Goal: Check status: Check status

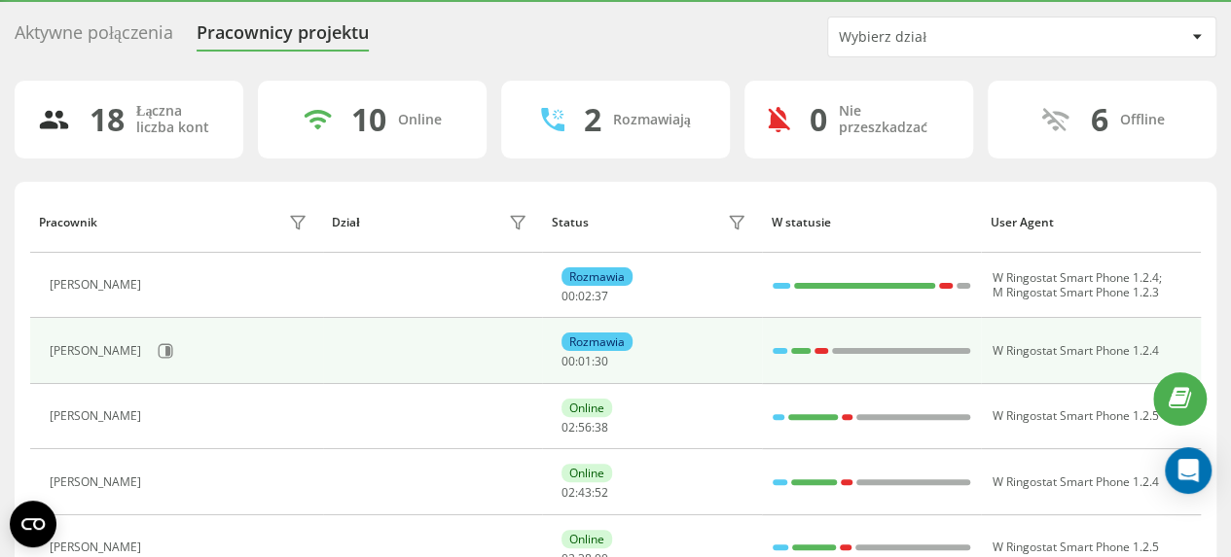
scroll to position [97, 0]
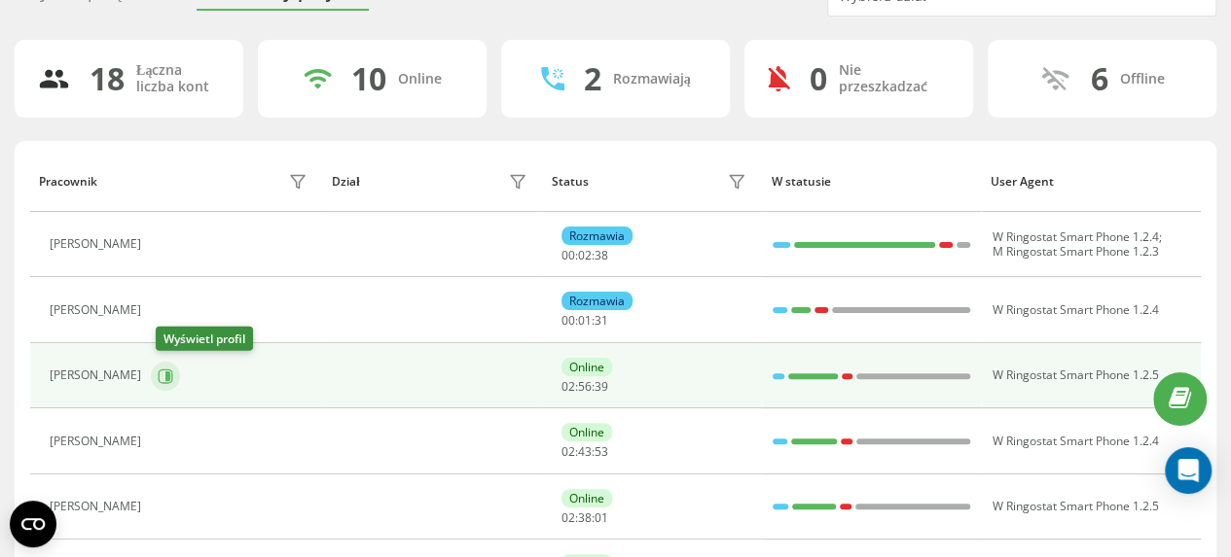
click at [170, 375] on icon at bounding box center [167, 376] width 5 height 10
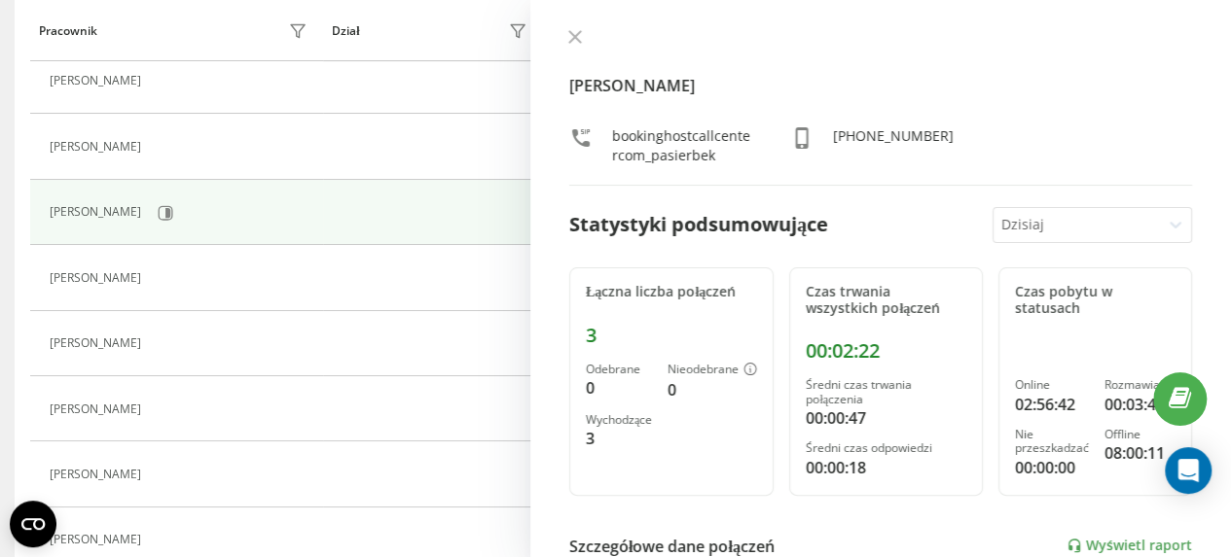
scroll to position [292, 0]
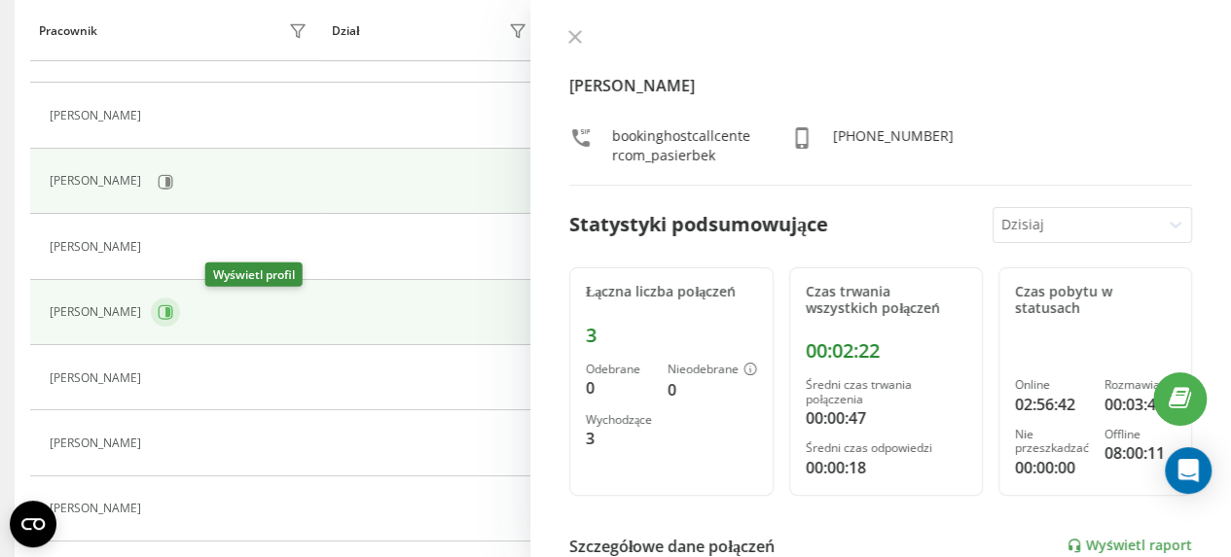
click at [173, 310] on icon at bounding box center [166, 312] width 16 height 16
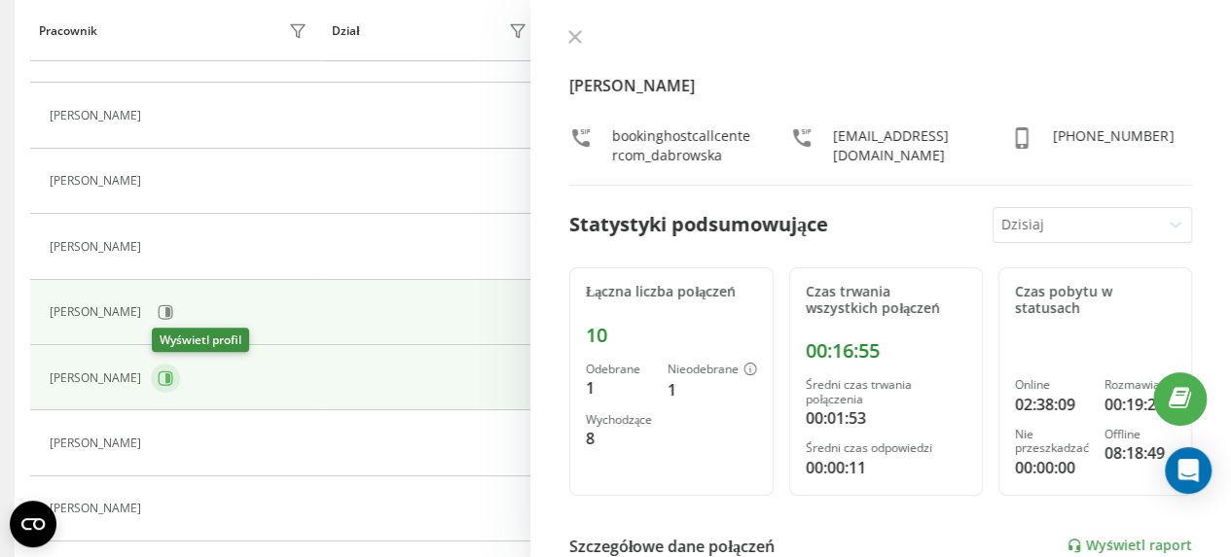
click at [170, 377] on icon at bounding box center [167, 379] width 5 height 10
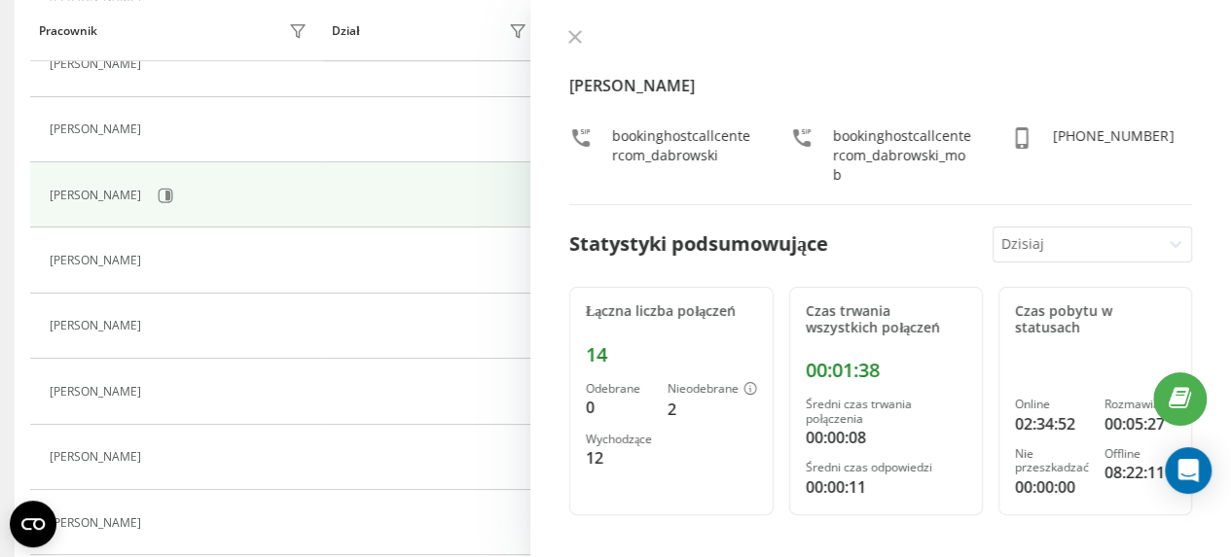
scroll to position [486, 0]
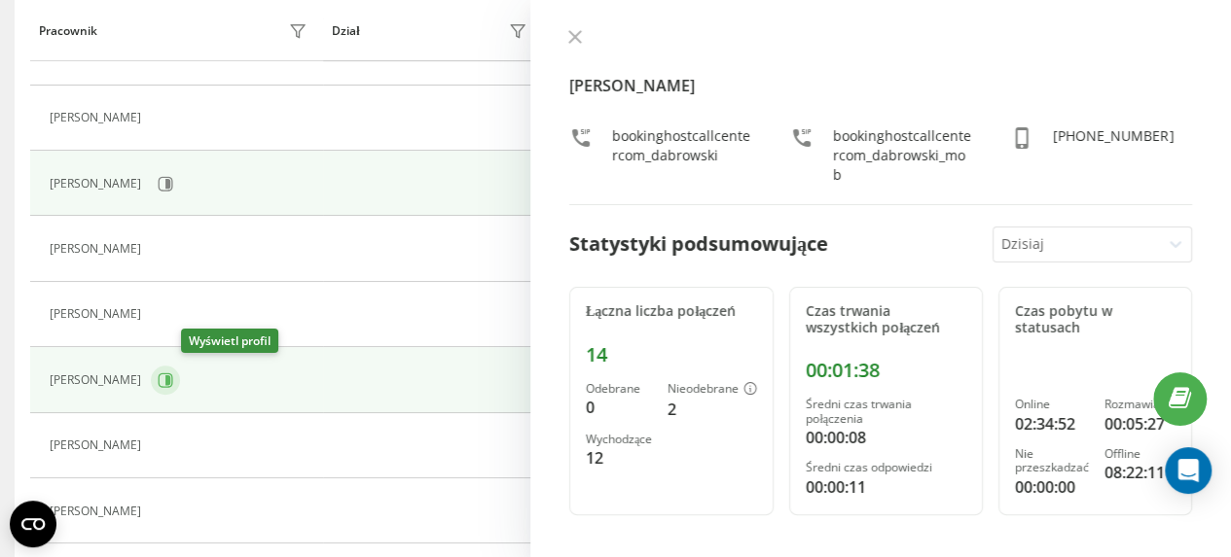
click at [170, 376] on icon at bounding box center [167, 381] width 5 height 10
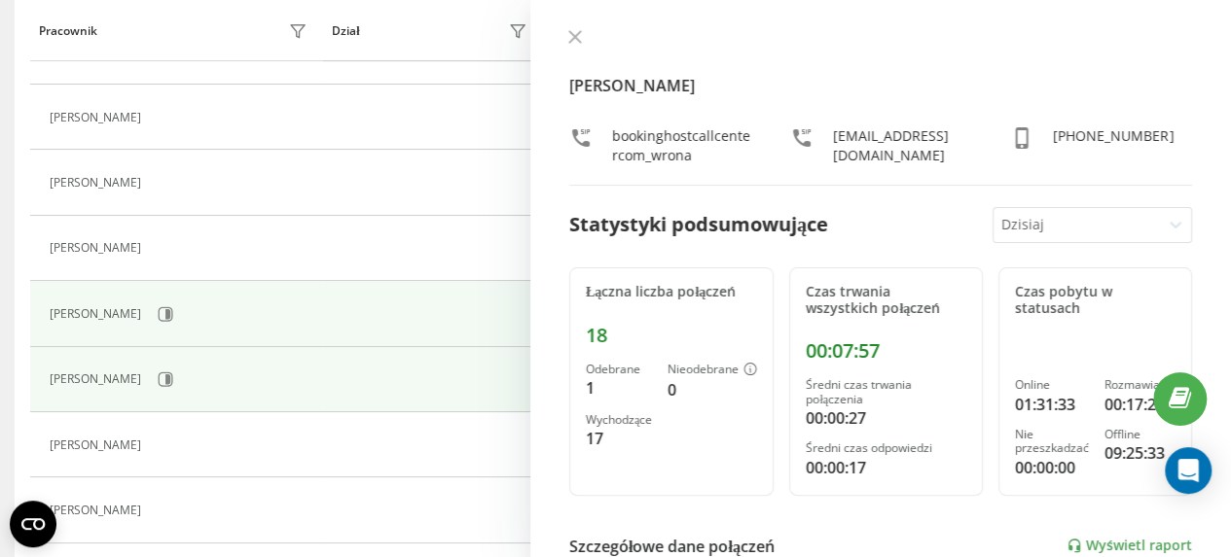
scroll to position [584, 0]
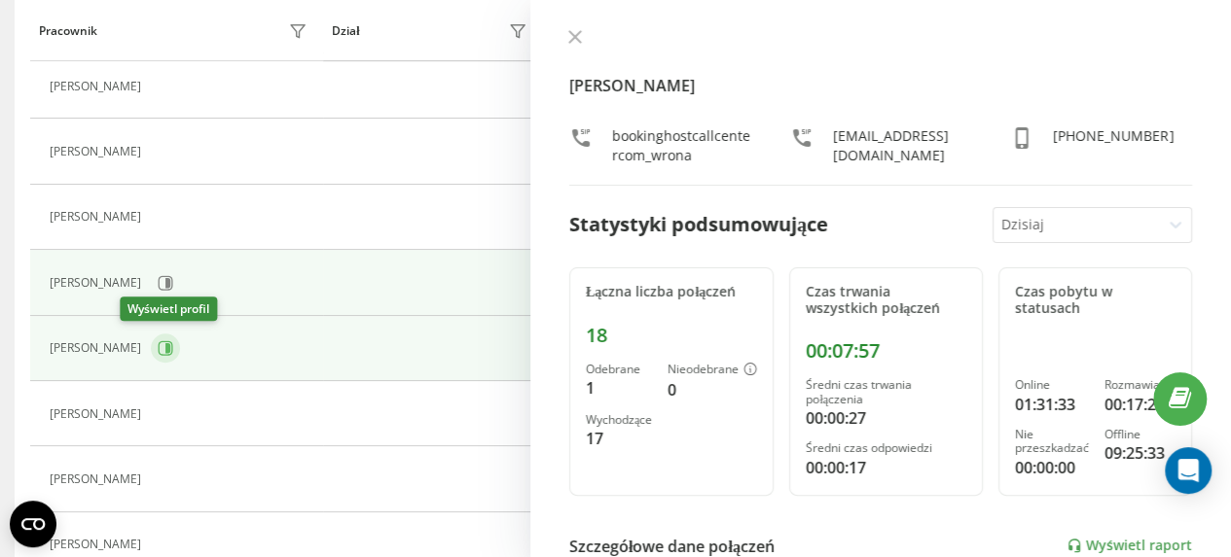
click at [158, 343] on icon at bounding box center [166, 348] width 16 height 16
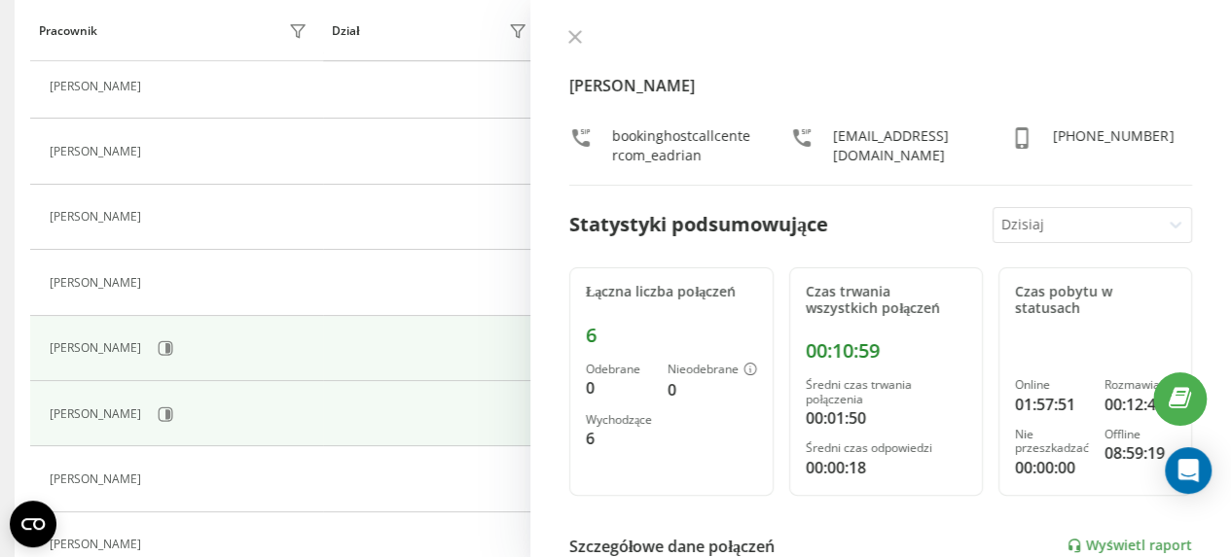
scroll to position [681, 0]
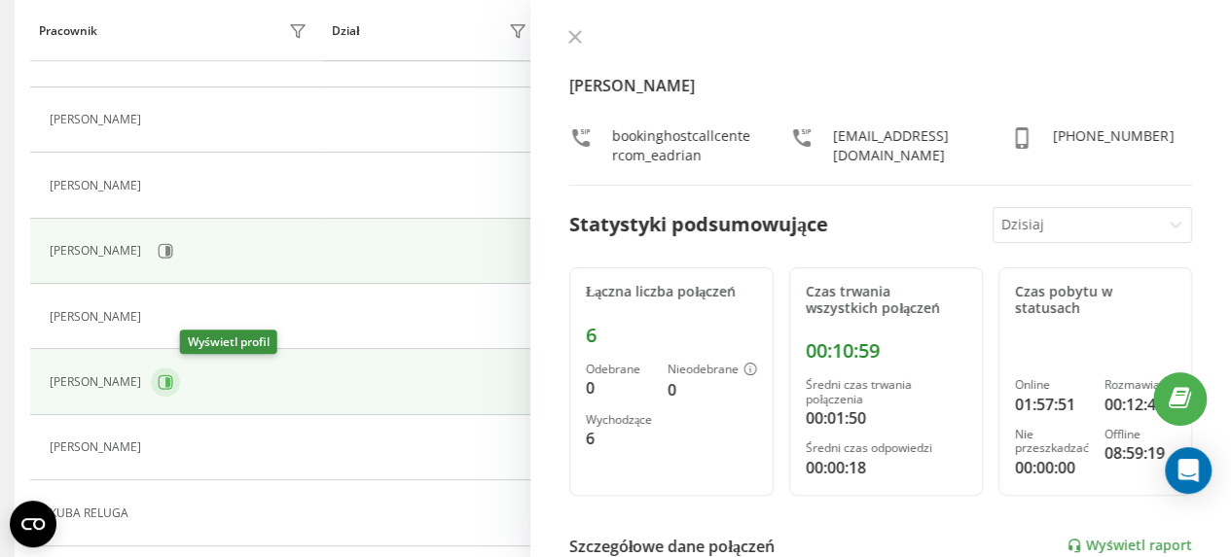
click at [173, 378] on icon at bounding box center [166, 383] width 16 height 16
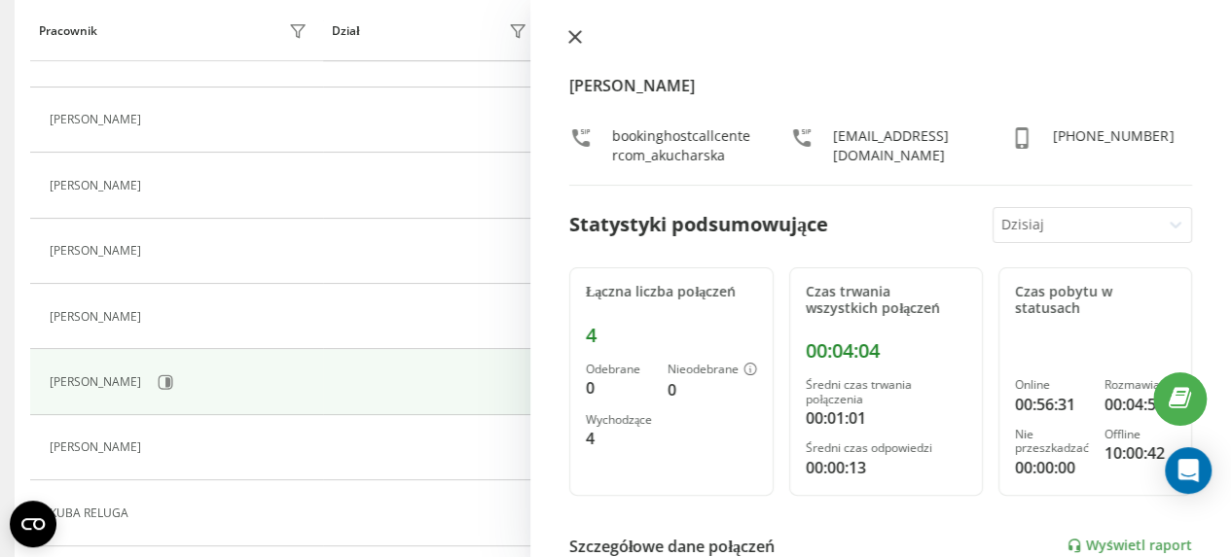
click at [574, 36] on icon at bounding box center [575, 37] width 12 height 12
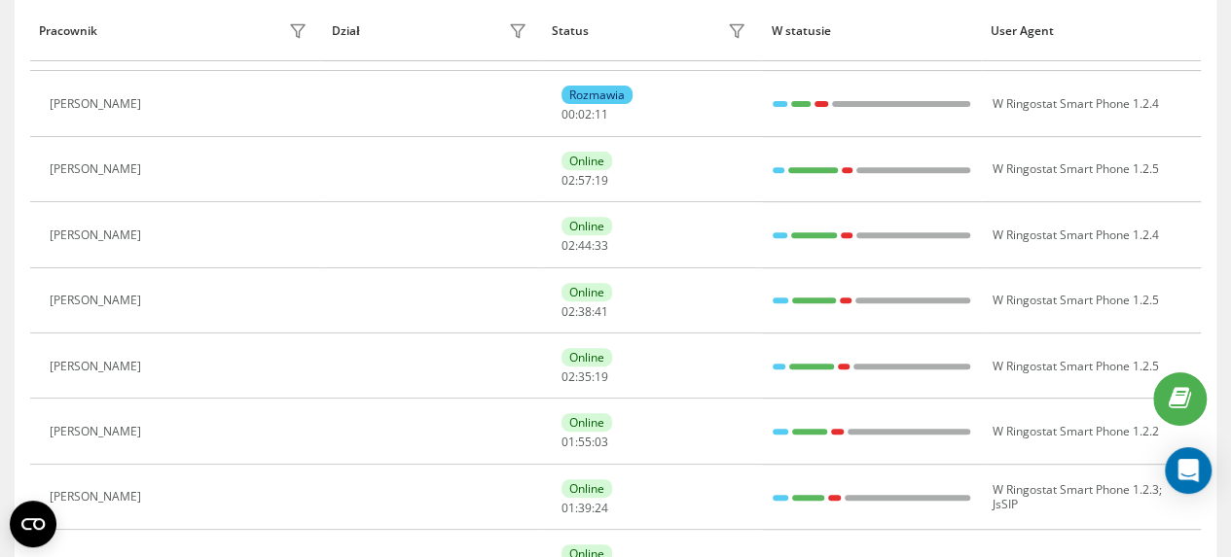
scroll to position [195, 0]
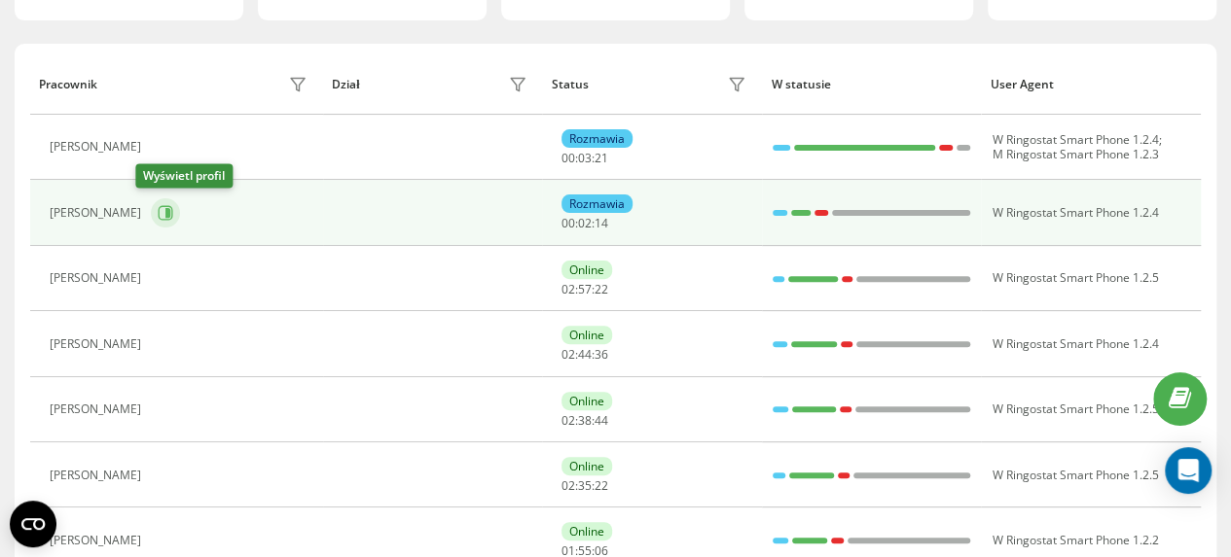
click at [165, 208] on icon at bounding box center [167, 213] width 5 height 10
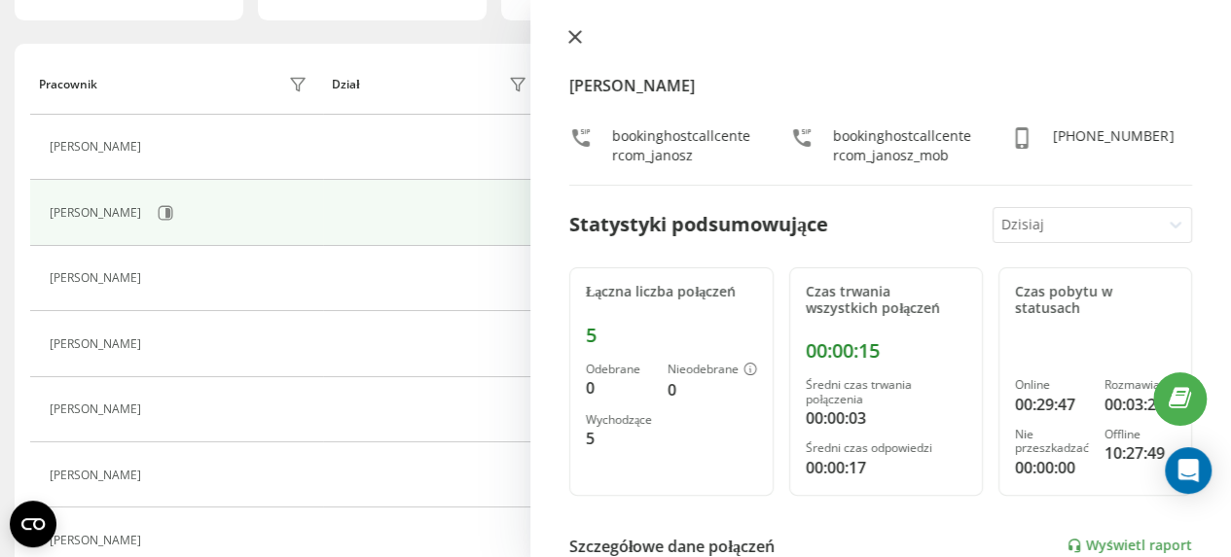
click at [575, 36] on icon at bounding box center [575, 37] width 12 height 12
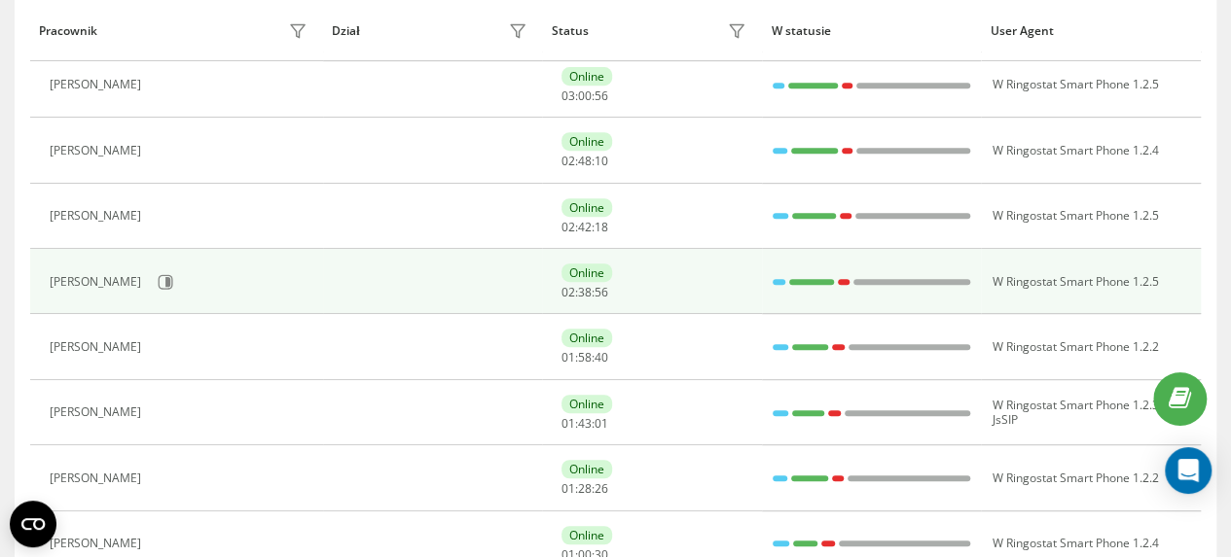
scroll to position [323, 0]
click at [172, 277] on icon at bounding box center [166, 281] width 15 height 15
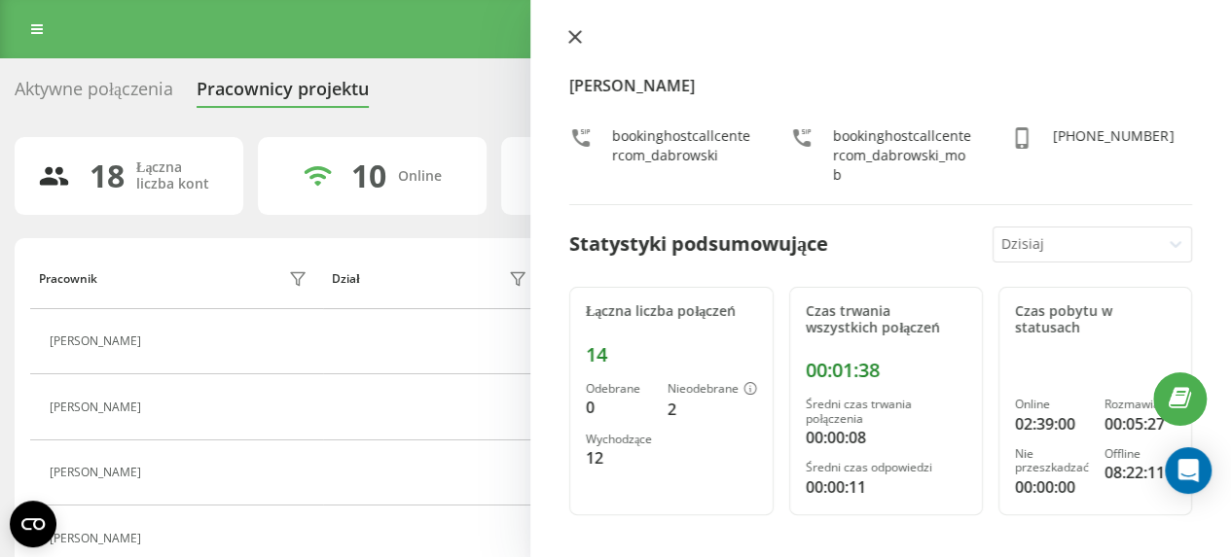
click at [575, 31] on icon at bounding box center [575, 37] width 14 height 14
